Goal: Find specific page/section: Find specific page/section

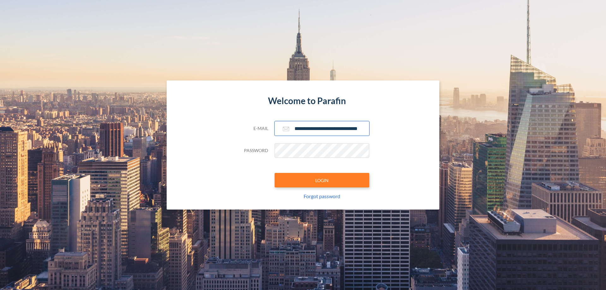
type input "**********"
click at [322, 180] on button "LOGIN" at bounding box center [322, 180] width 95 height 15
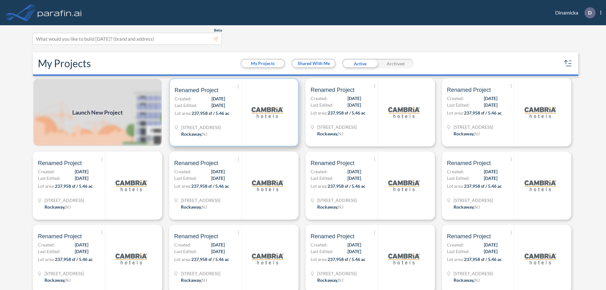
scroll to position [2, 0]
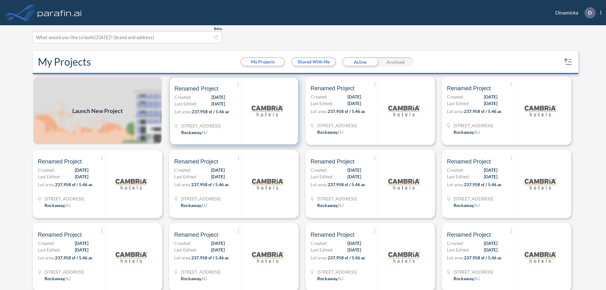
click at [233, 111] on p "Lot area: 237,958 sf / 5.46 ac" at bounding box center [207, 112] width 67 height 9
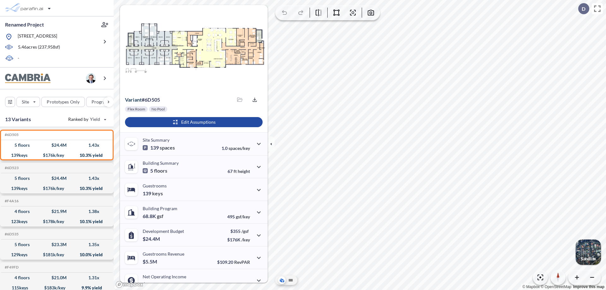
scroll to position [32, 0]
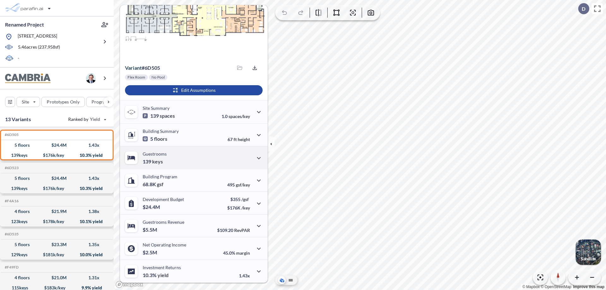
click at [193, 157] on div "Guestrooms 139 keys" at bounding box center [194, 157] width 148 height 23
